Goal: Understand process/instructions: Learn how to perform a task or action

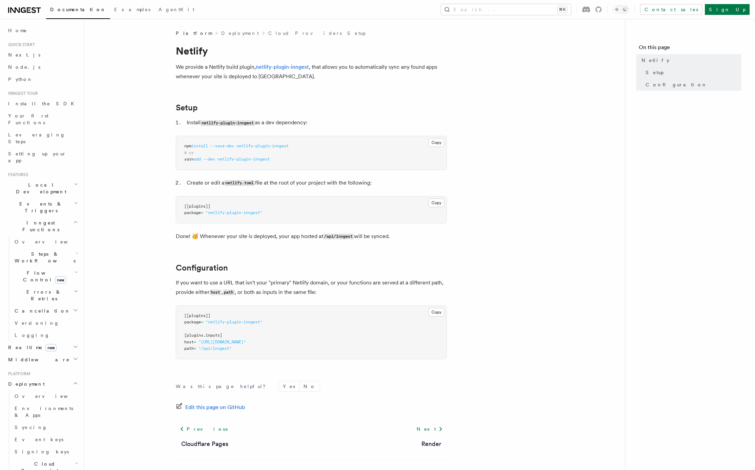
scroll to position [24, 0]
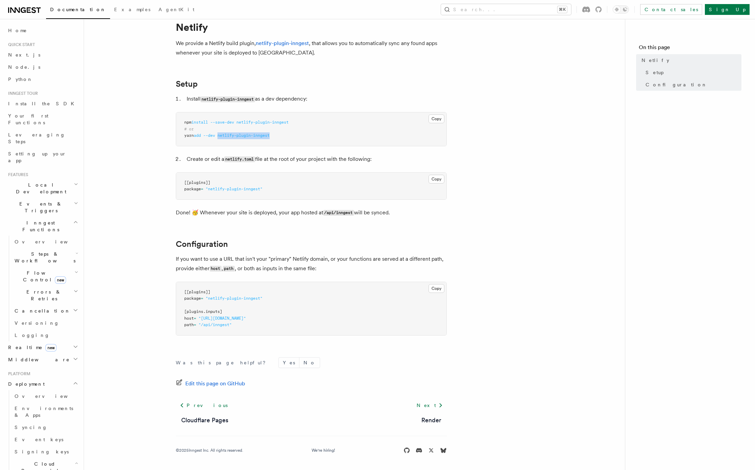
drag, startPoint x: 221, startPoint y: 135, endPoint x: 284, endPoint y: 136, distance: 63.0
click at [284, 136] on pre "npm install --save-dev netlify-plugin-inngest # or yarn add --dev netlify-plugi…" at bounding box center [311, 129] width 270 height 34
copy span "netlify-plugin-inngest"
click at [165, 220] on article "Platform Deployment Cloud Providers Setup Netlify We provide a Netlify build pl…" at bounding box center [354, 238] width 519 height 464
drag, startPoint x: 227, startPoint y: 158, endPoint x: 256, endPoint y: 158, distance: 29.8
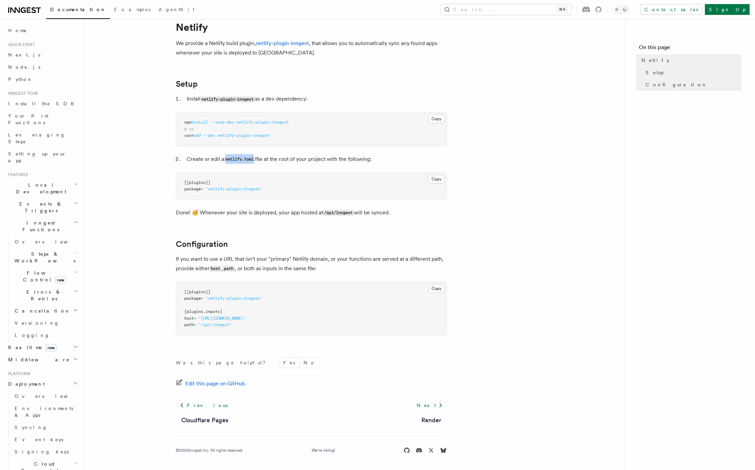
click at [256, 158] on li "Create or edit a netlify.toml file at the root of your project with the followi…" at bounding box center [316, 160] width 262 height 10
copy code "netlify.toml"
click at [108, 280] on article "Platform Deployment Cloud Providers Setup Netlify We provide a Netlify build pl…" at bounding box center [354, 238] width 519 height 464
click at [163, 282] on article "Platform Deployment Cloud Providers Setup Netlify We provide a Netlify build pl…" at bounding box center [354, 238] width 519 height 464
drag, startPoint x: 184, startPoint y: 290, endPoint x: 269, endPoint y: 296, distance: 84.9
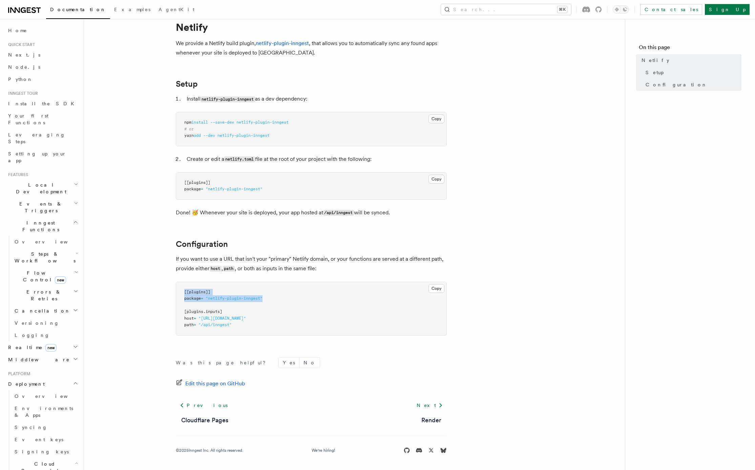
click at [269, 296] on pre "[[plugins]] package = "netlify-plugin-inngest" [plugins.inputs] host = "https:/…" at bounding box center [311, 308] width 270 height 53
copy code "[[plugins]] package = "netlify-plugin-inngest""
click at [115, 253] on article "Platform Deployment Cloud Providers Setup Netlify We provide a Netlify build pl…" at bounding box center [354, 238] width 519 height 464
click at [21, 10] on icon at bounding box center [23, 9] width 5 height 5
